Goal: Obtain resource: Download file/media

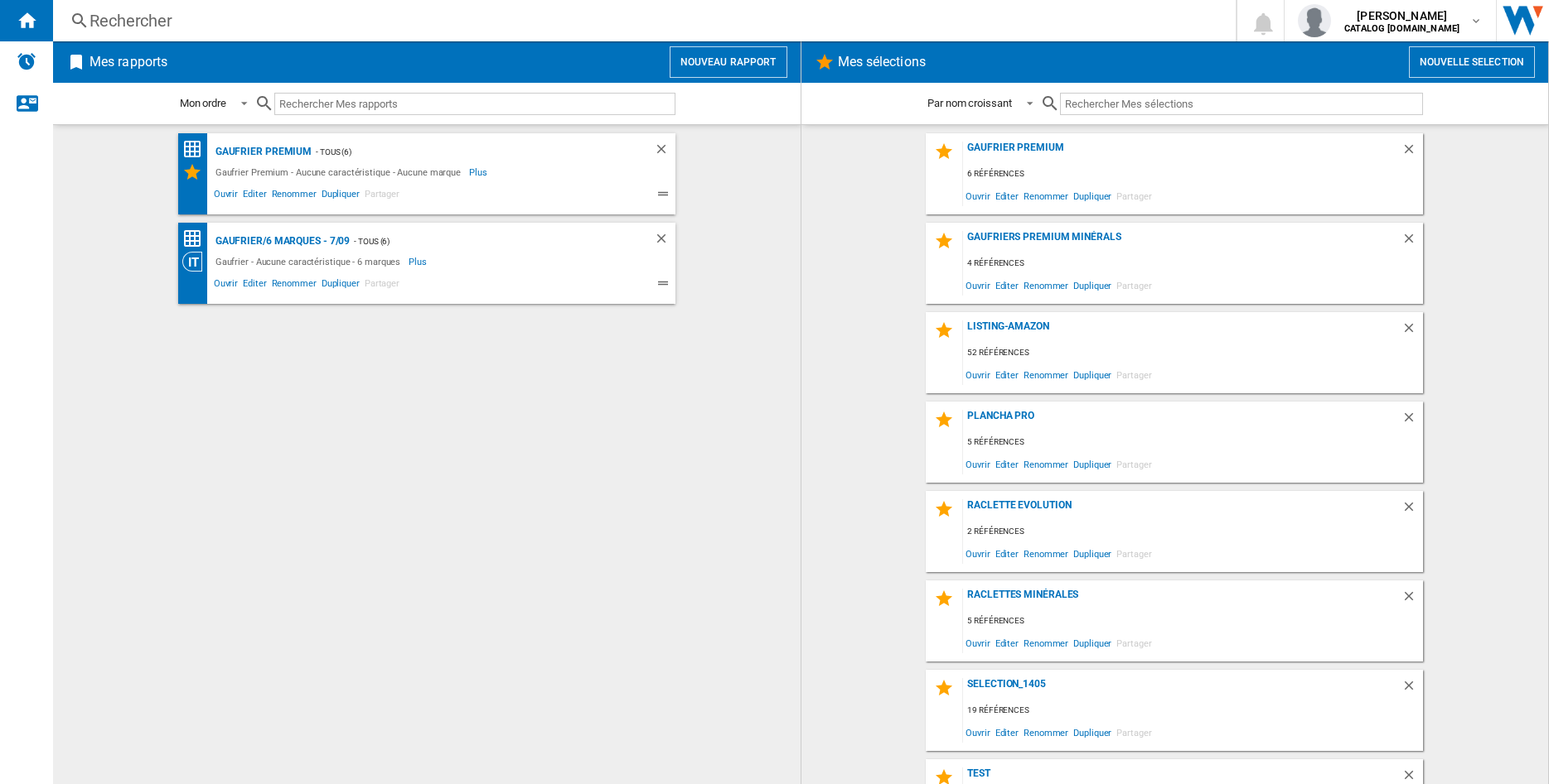
click at [714, 59] on button "Nouveau rapport" at bounding box center [728, 61] width 117 height 32
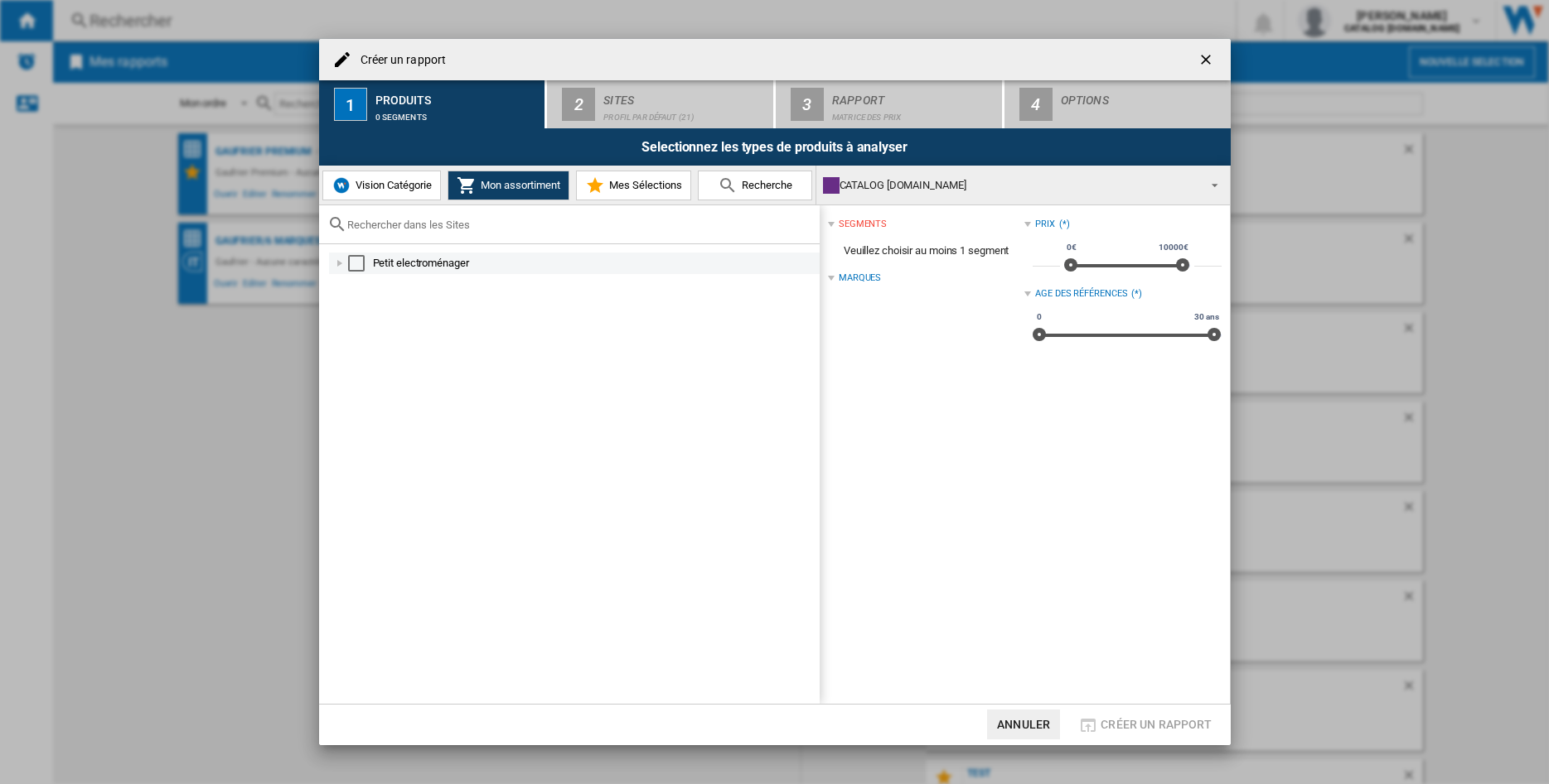
click at [361, 264] on div "Select" at bounding box center [356, 263] width 16 height 16
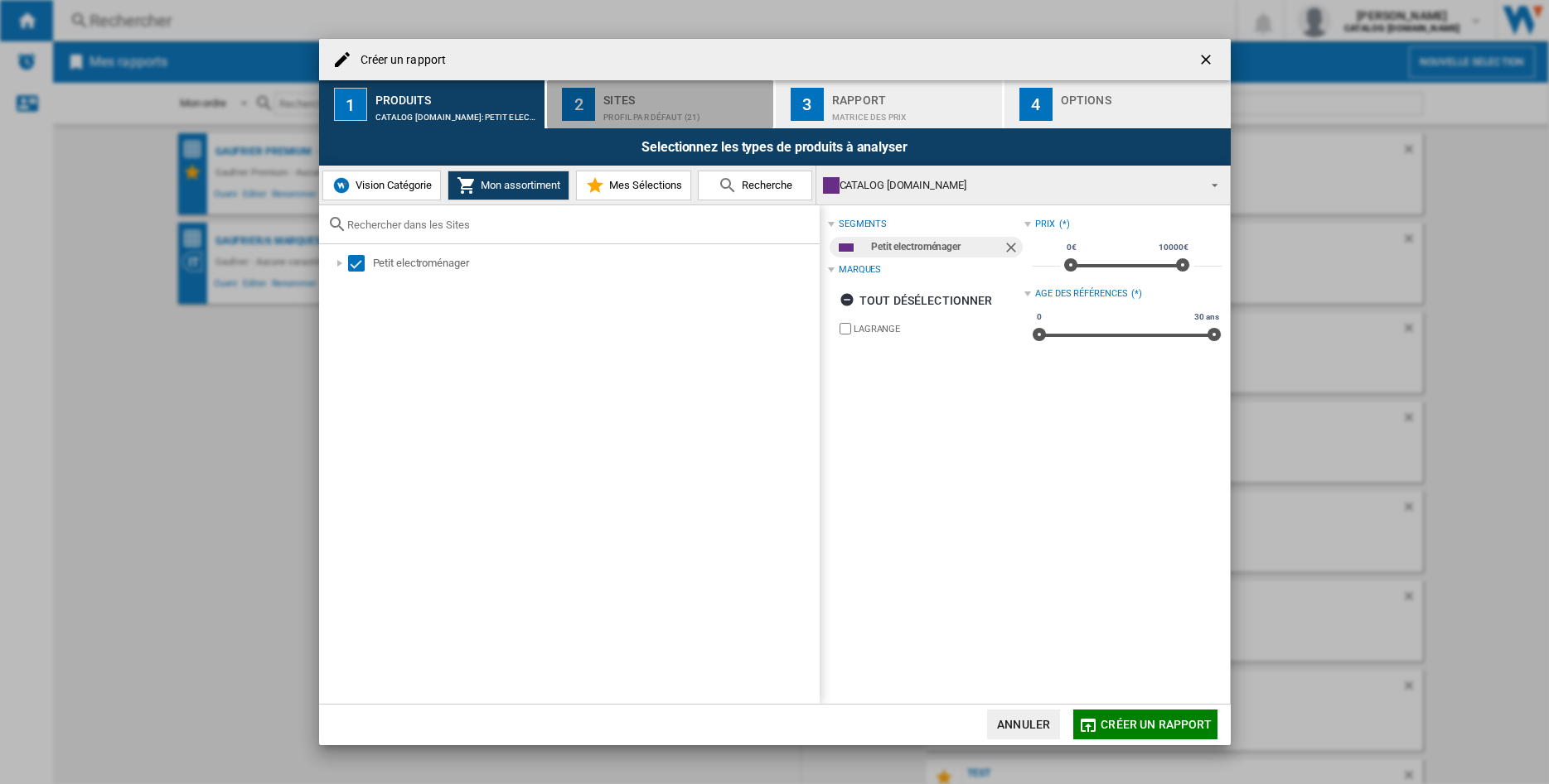
click at [647, 104] on div "Sites" at bounding box center [685, 95] width 164 height 17
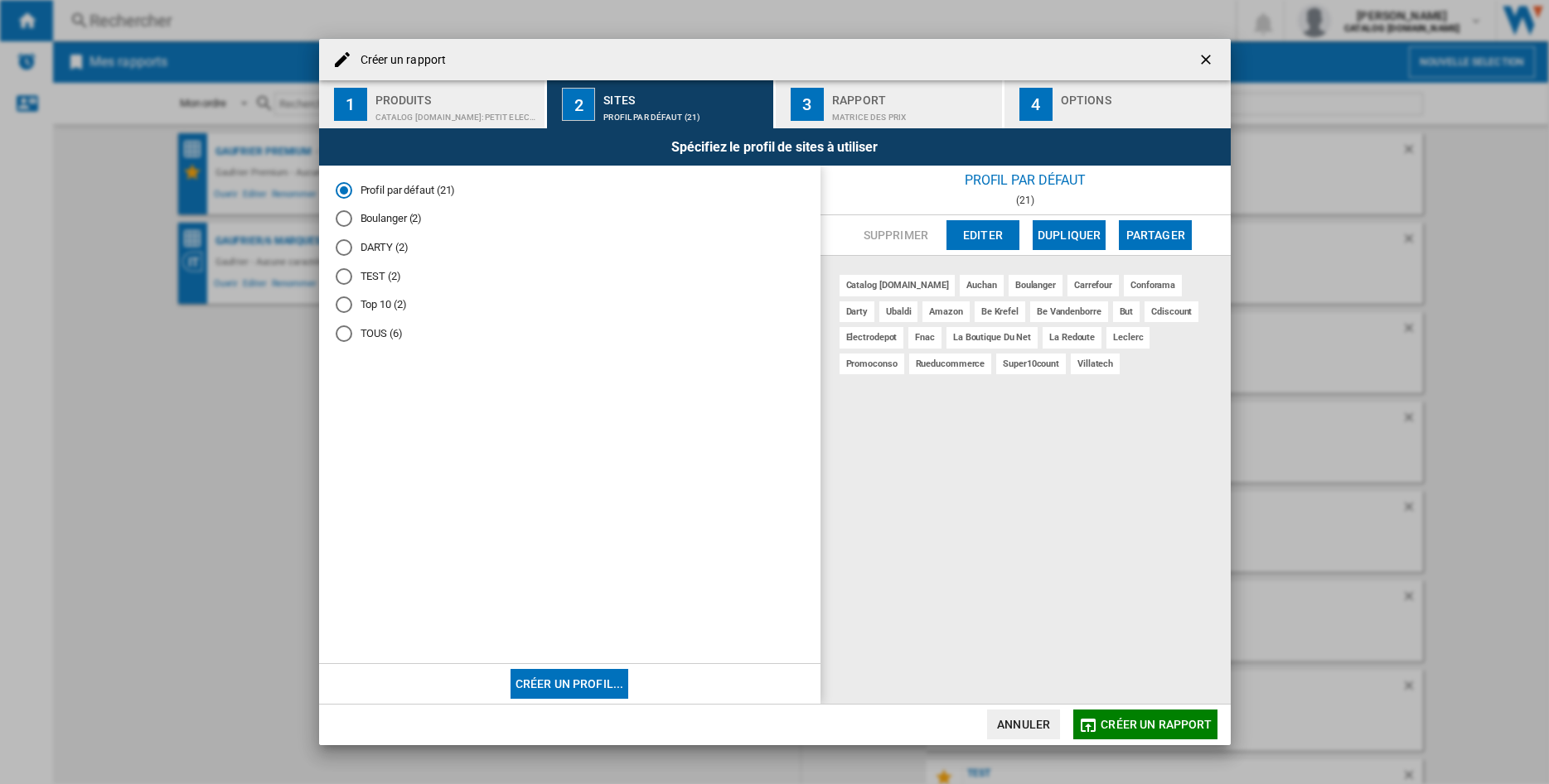
click at [992, 228] on button "Editer" at bounding box center [982, 235] width 73 height 30
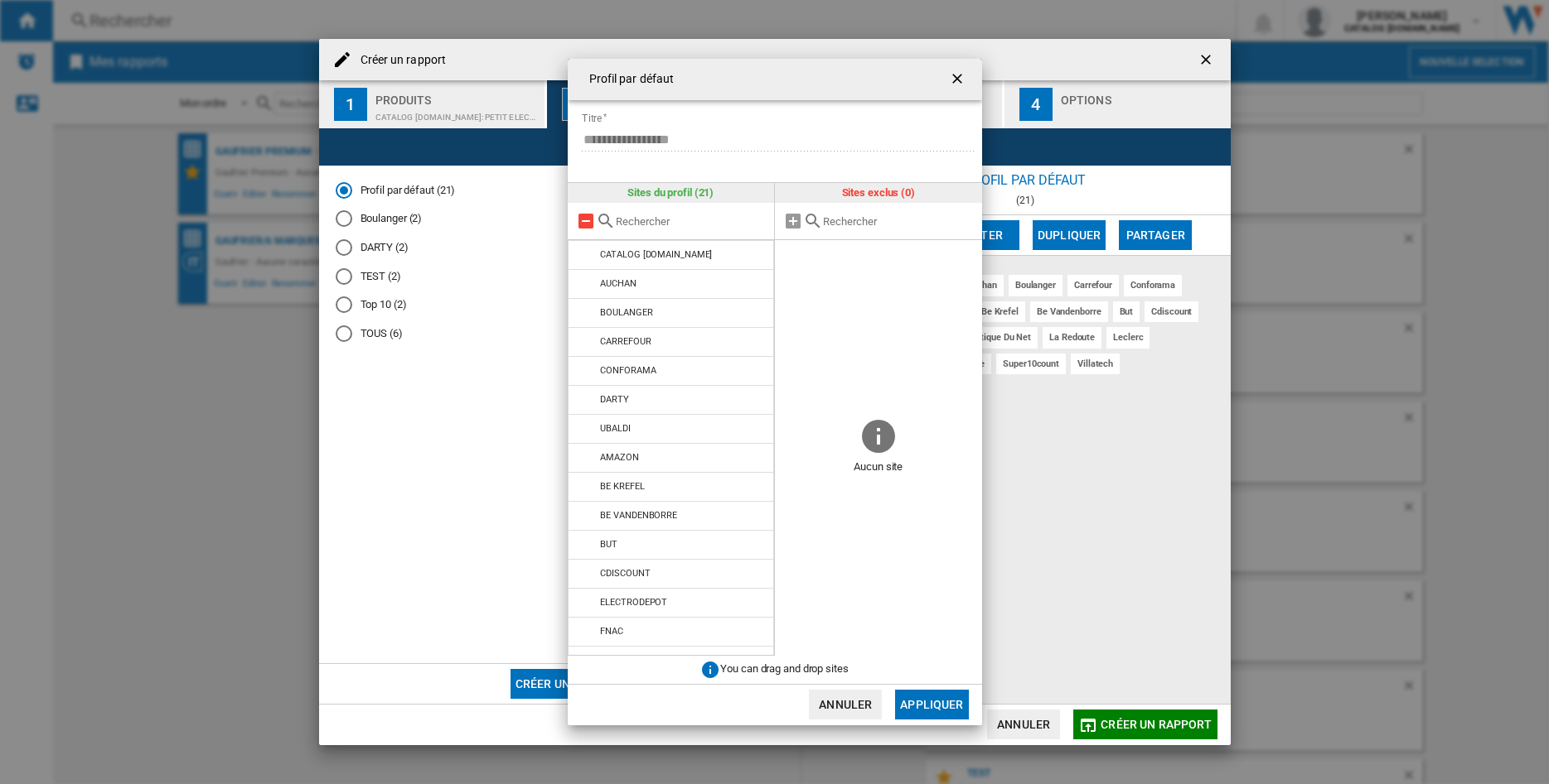
click at [581, 223] on md-icon at bounding box center [586, 221] width 20 height 20
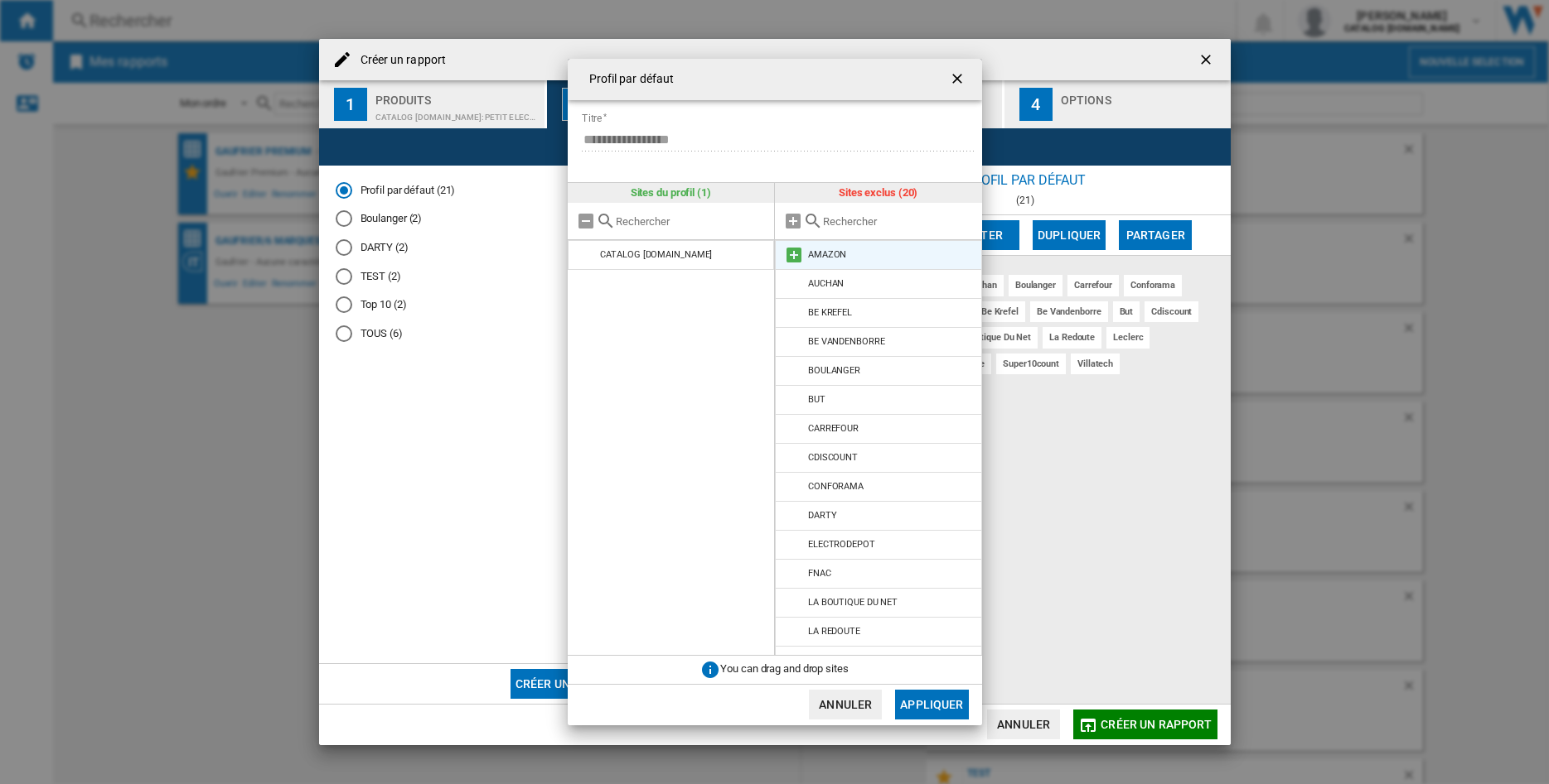
click at [794, 257] on md-icon at bounding box center [793, 255] width 20 height 20
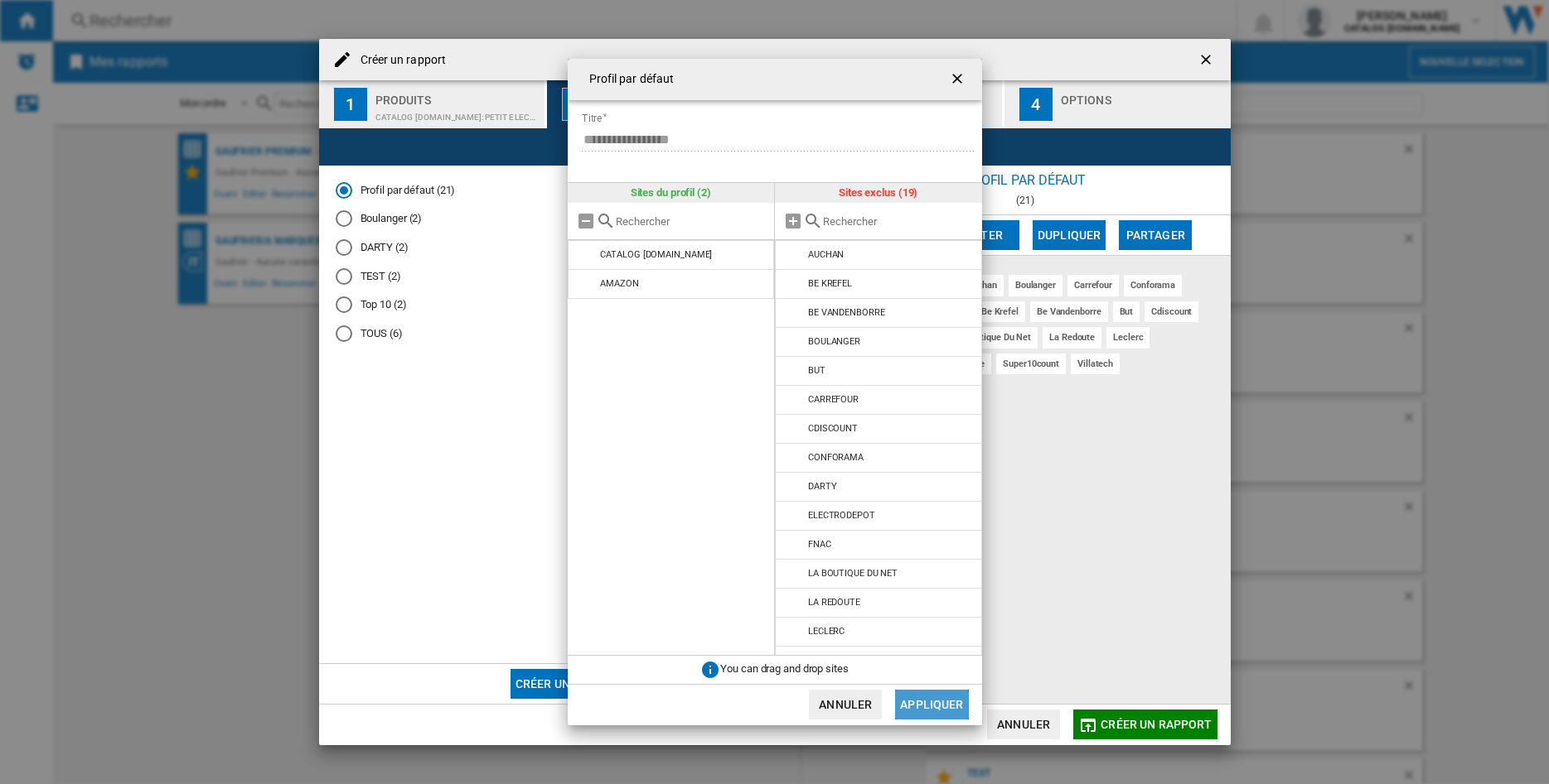
click at [935, 704] on button "Appliquer" at bounding box center [931, 705] width 73 height 30
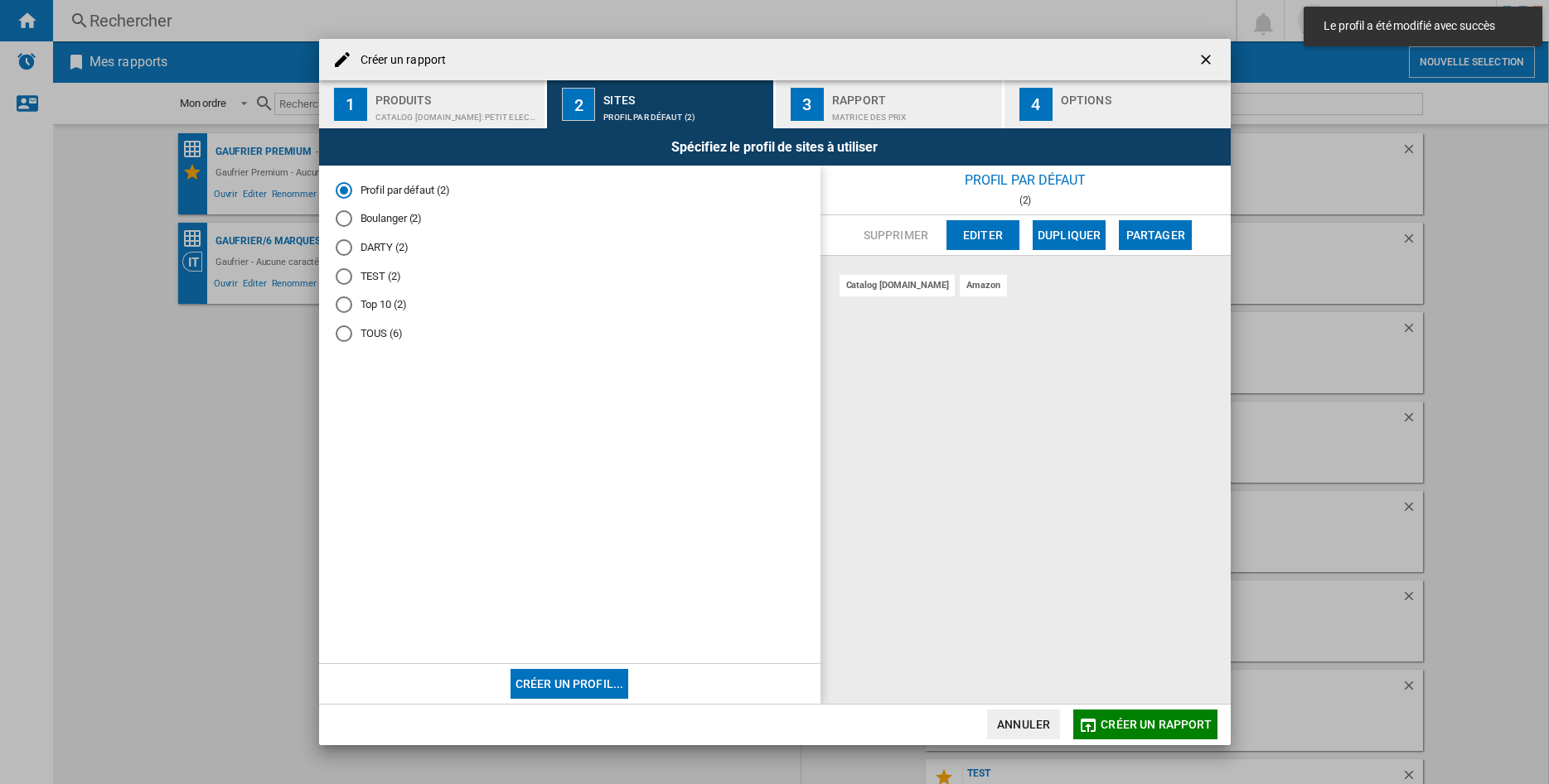
click at [843, 105] on div "Matrice des prix" at bounding box center [914, 113] width 164 height 17
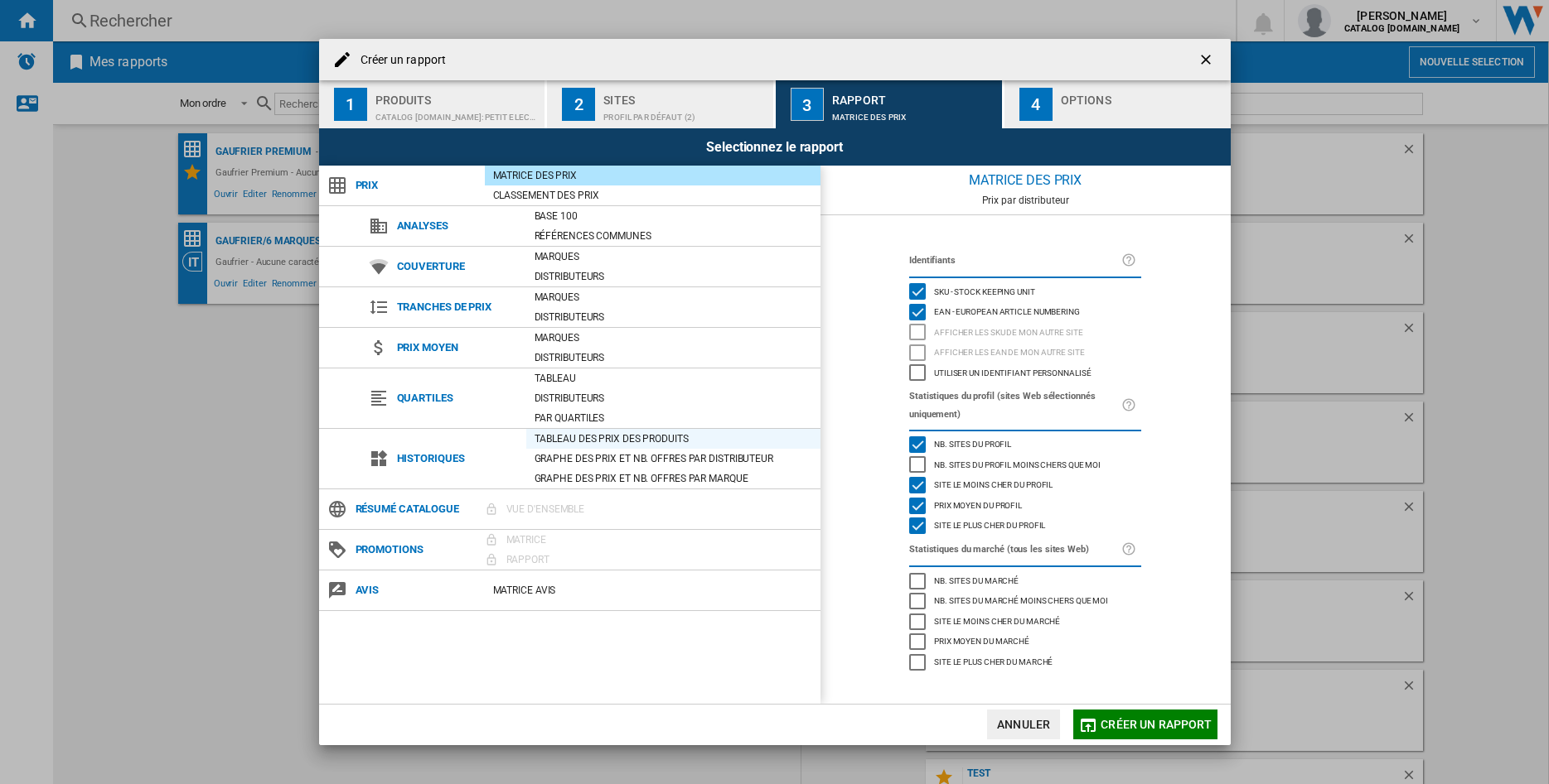
click at [598, 437] on div "Tableau des prix des produits" at bounding box center [673, 439] width 295 height 16
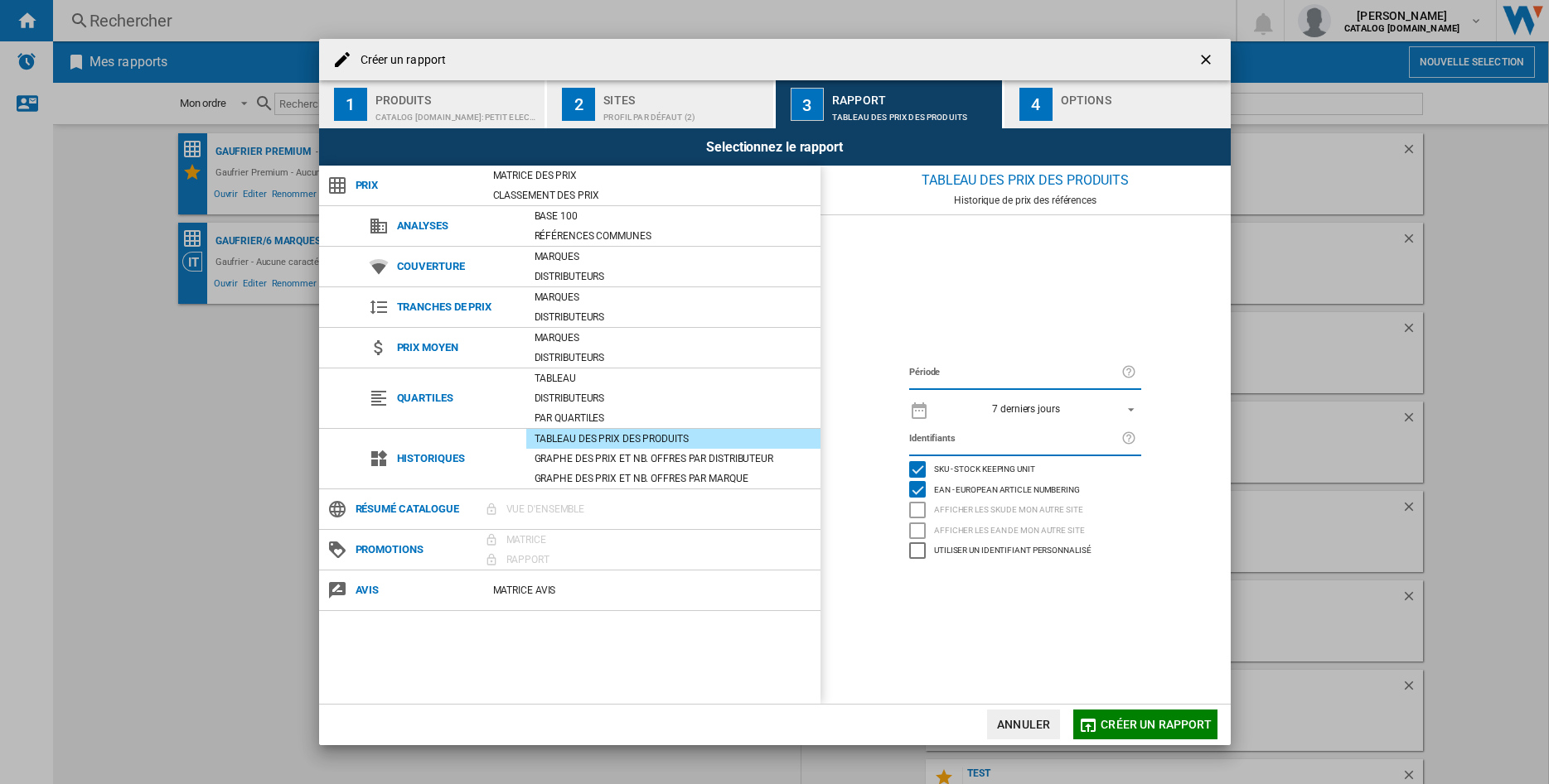
click at [1130, 402] on span "REPORTS.WIZARD.STEPS.REPORT.STEPS.REPORT_OPTIONS.PERIOD: 7 derniers jours" at bounding box center [1126, 408] width 20 height 15
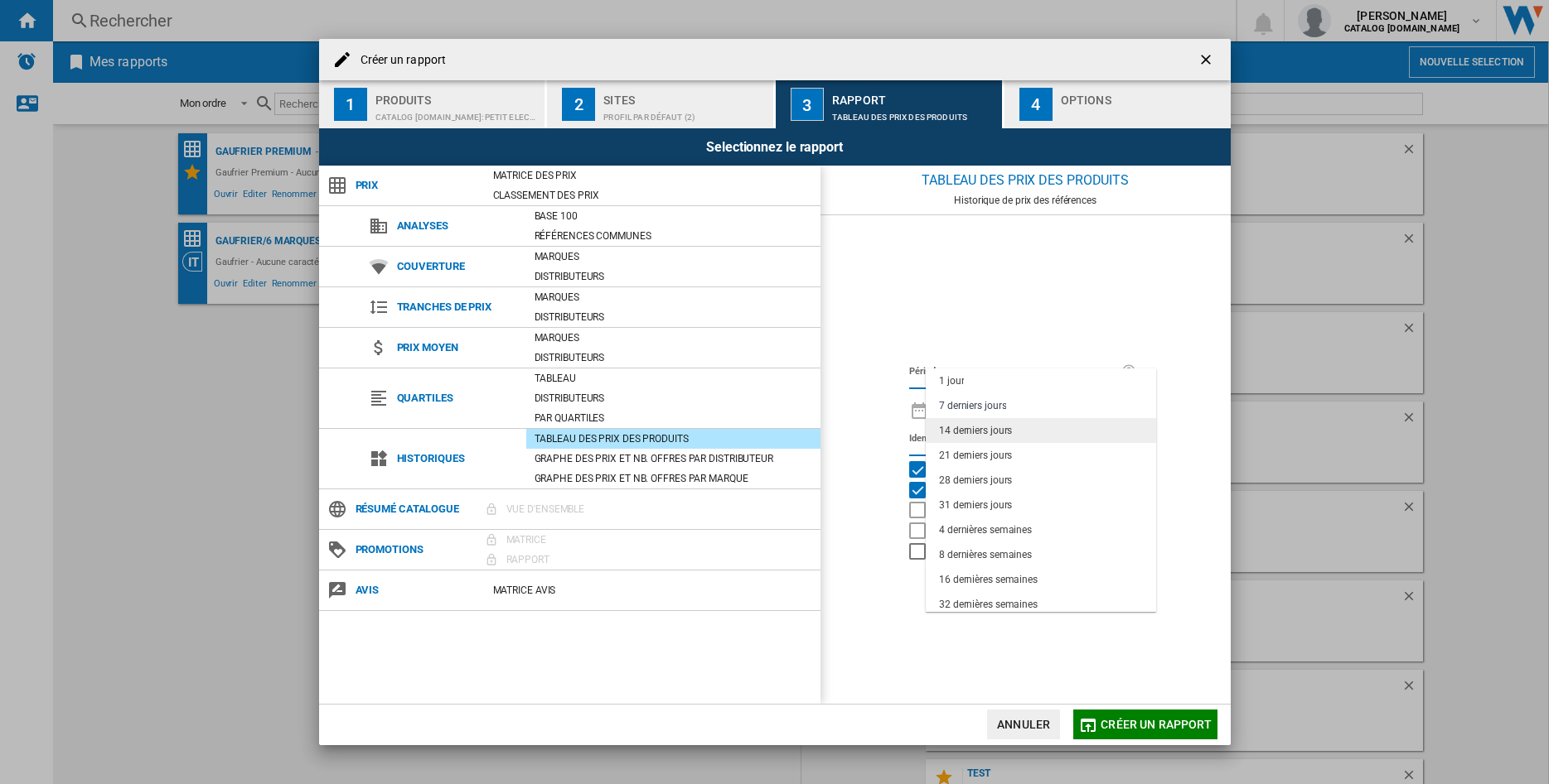
click at [976, 433] on div "14 derniers jours" at bounding box center [975, 431] width 73 height 14
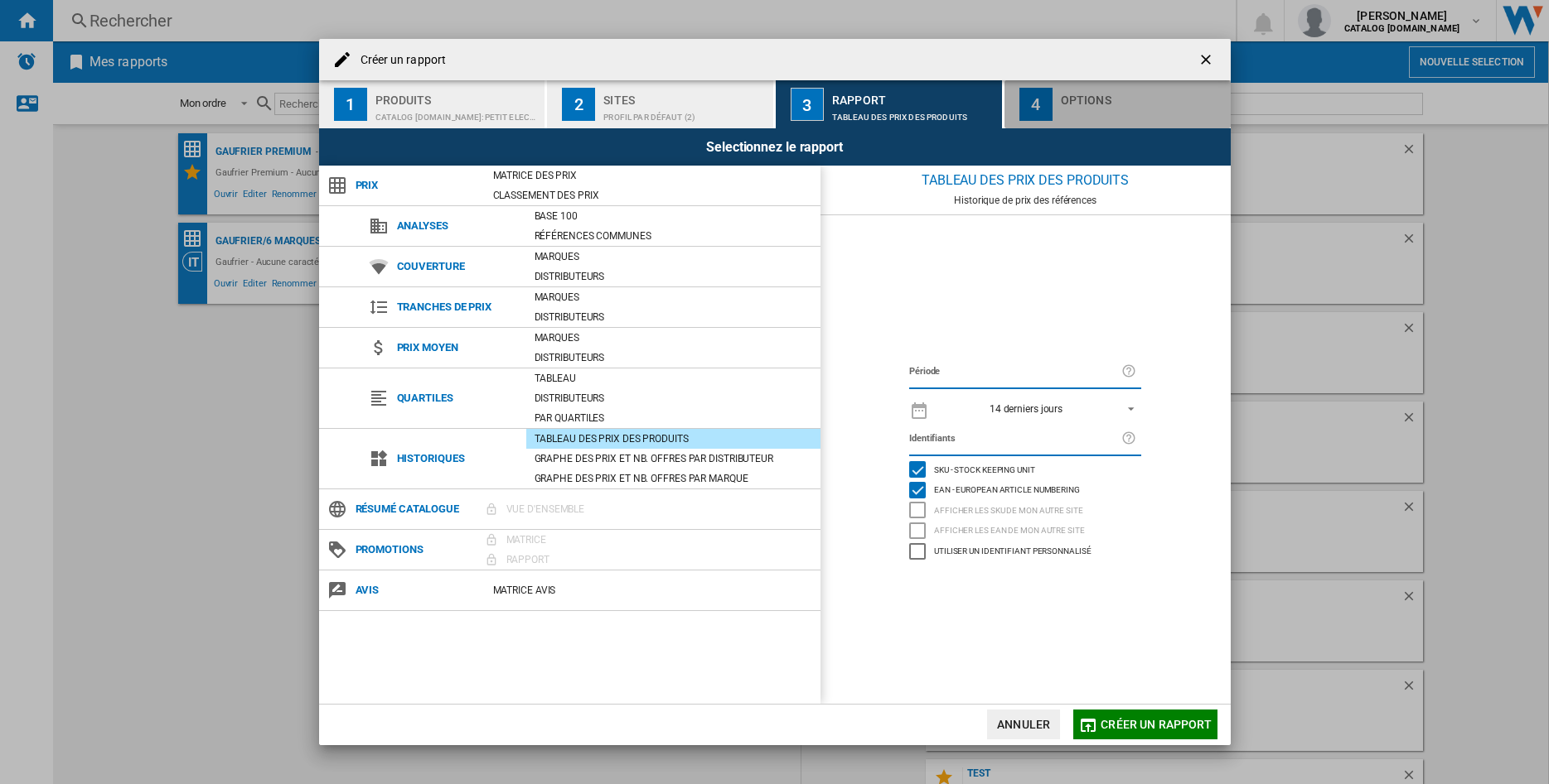
click at [1076, 105] on div "Options" at bounding box center [1142, 104] width 164 height 35
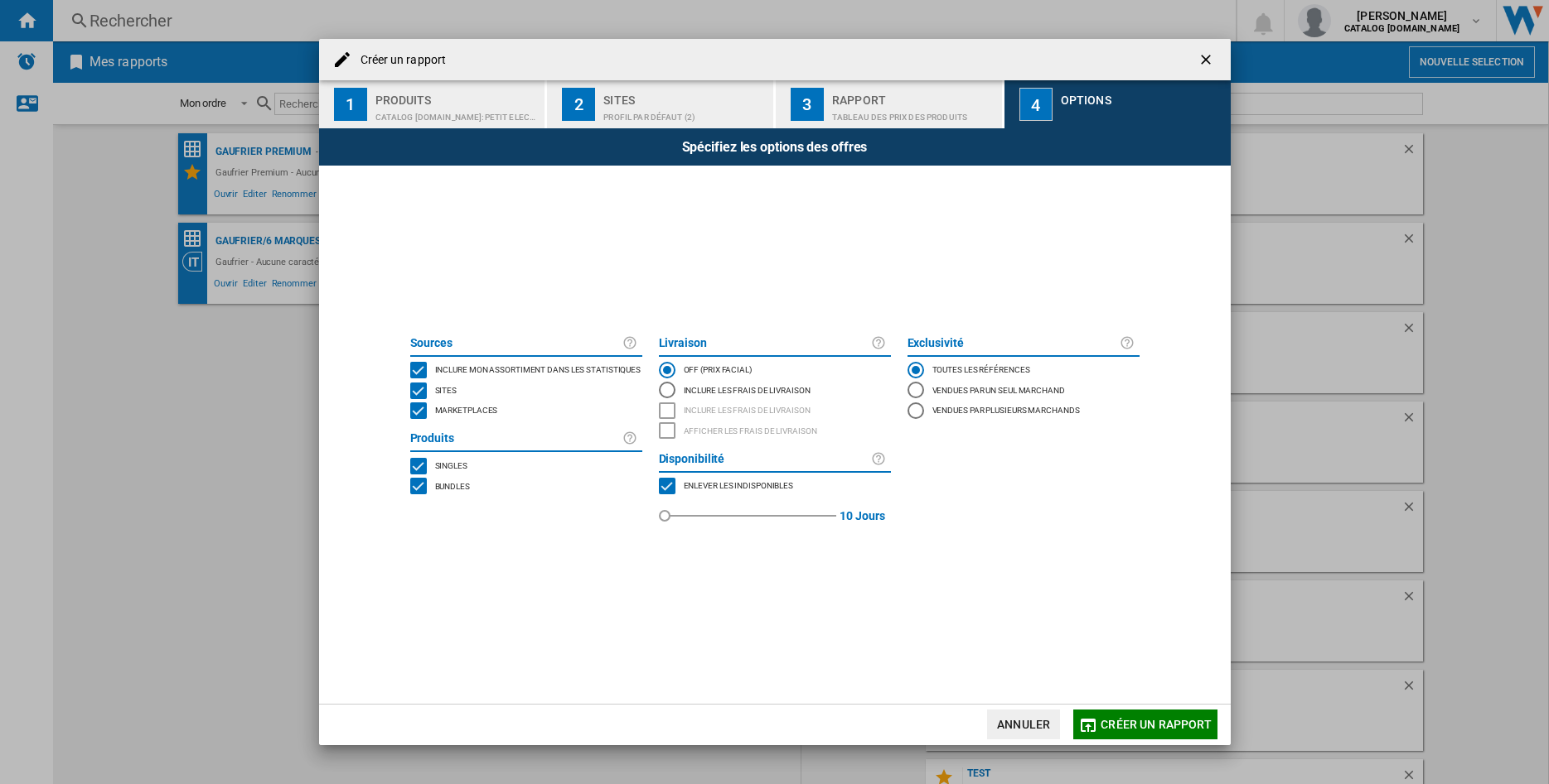
click at [416, 407] on div "MARKETPLACES" at bounding box center [418, 411] width 16 height 16
click at [1128, 724] on span "Créer un rapport" at bounding box center [1156, 724] width 111 height 14
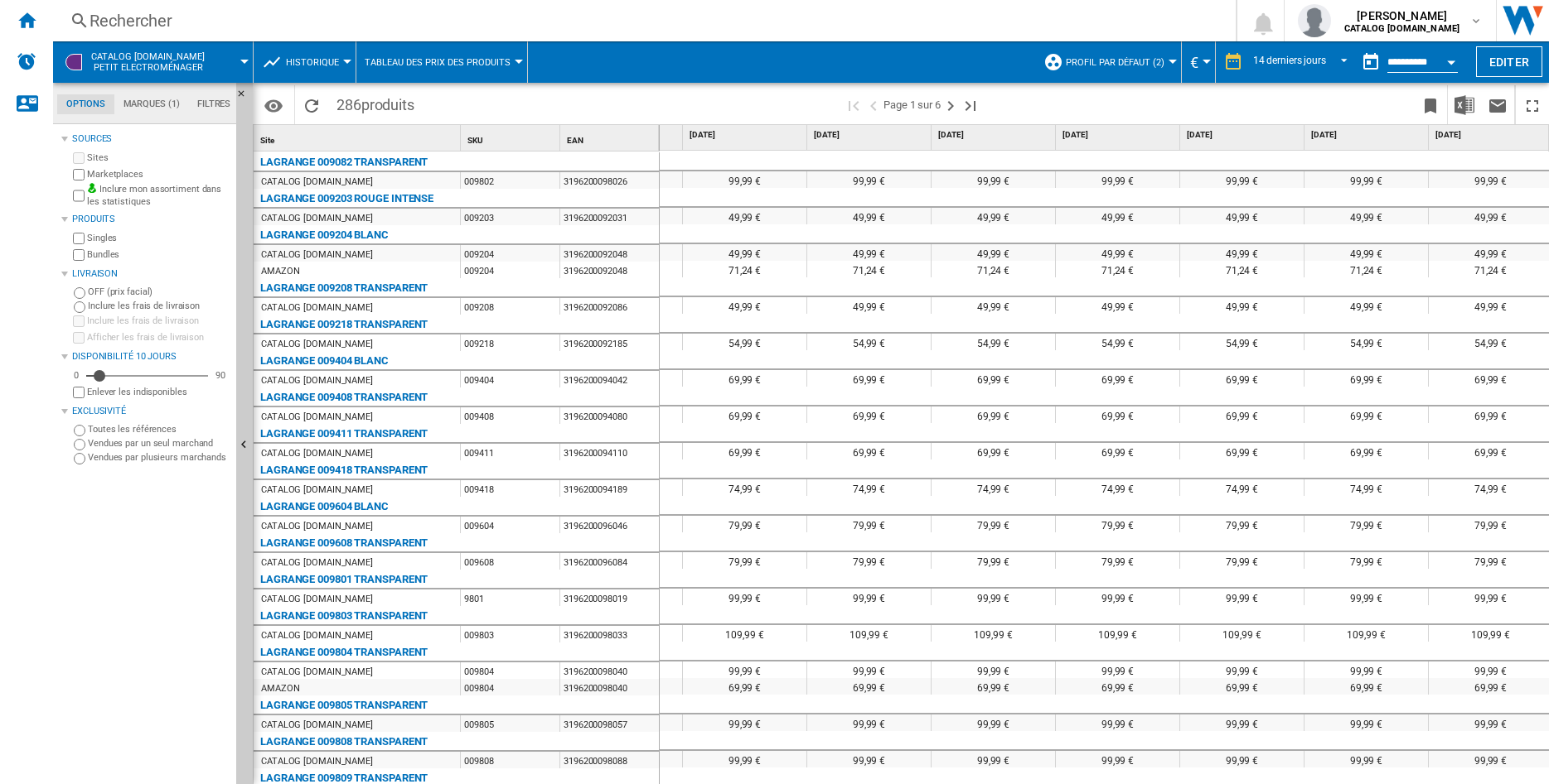
scroll to position [0, 751]
click at [1462, 104] on img "Télécharger au format Excel" at bounding box center [1464, 105] width 20 height 20
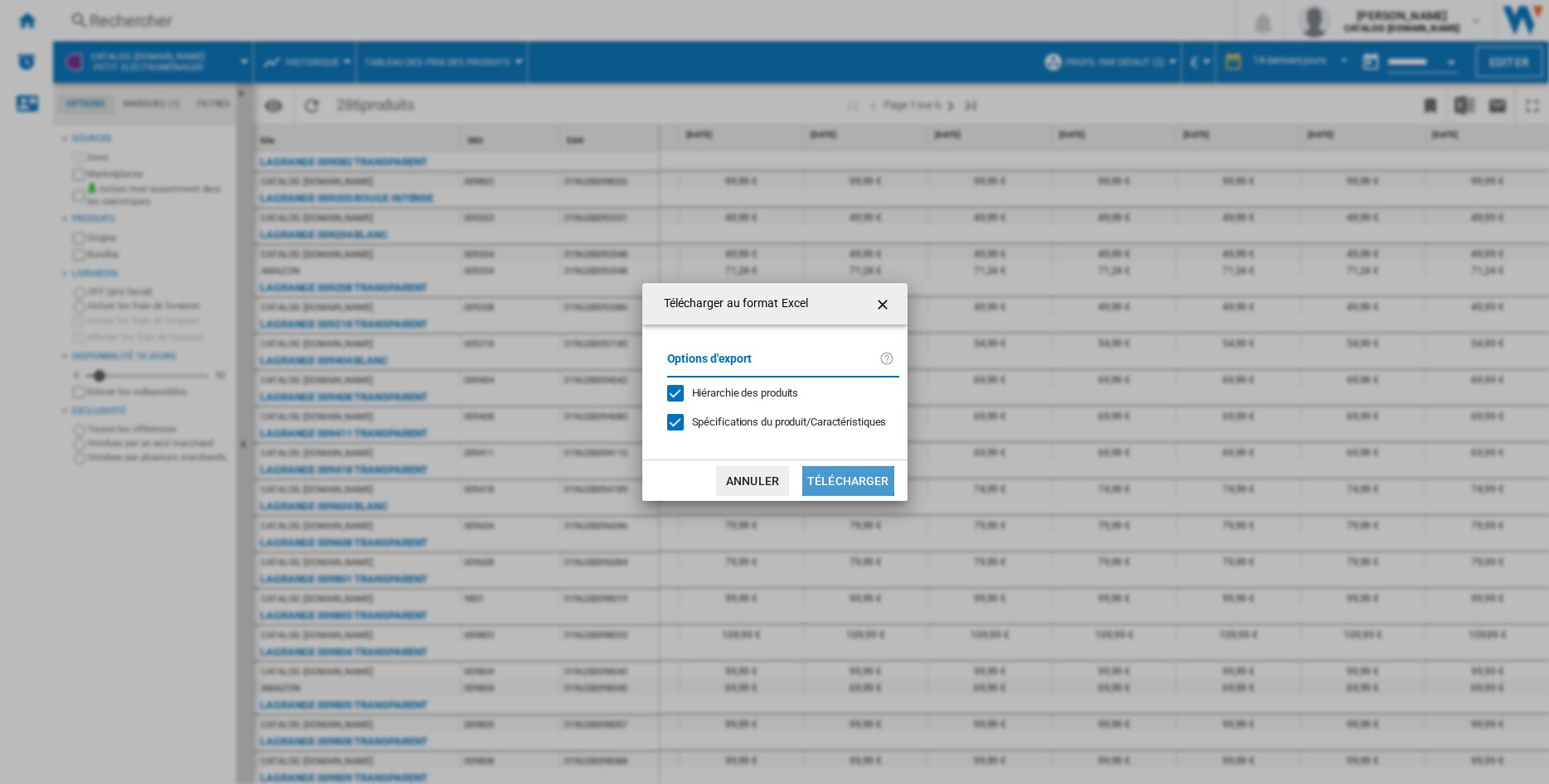
click at [842, 481] on button "Télécharger" at bounding box center [849, 481] width 92 height 30
